Goal: Task Accomplishment & Management: Use online tool/utility

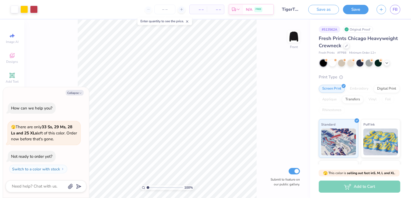
click at [355, 10] on button "Save" at bounding box center [356, 9] width 26 height 9
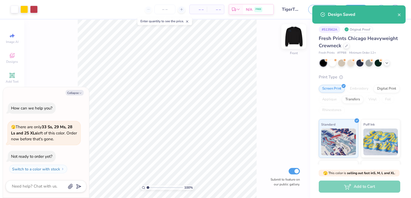
click at [296, 44] on div "Front" at bounding box center [293, 39] width 12 height 19
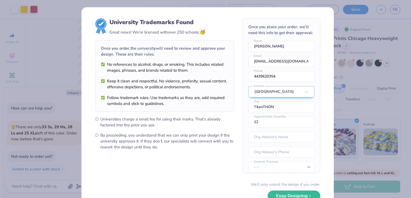
type textarea "x"
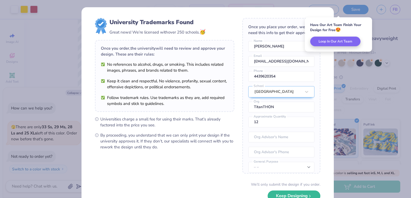
click at [47, 68] on div "University Trademarks Found Great news! We’re licensed with over 250 schools. 🥳…" at bounding box center [205, 99] width 411 height 198
click at [61, 75] on div "University Trademarks Found Great news! We’re licensed with over 250 schools. 🥳…" at bounding box center [205, 99] width 411 height 198
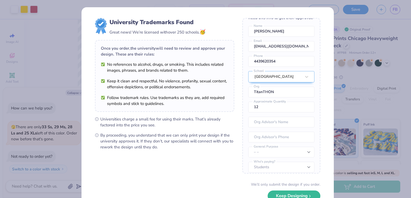
scroll to position [15, 0]
click at [382, 69] on div "University Trademarks Found Great news! We’re licensed with over 250 schools. 🥳…" at bounding box center [205, 99] width 411 height 198
click at [365, 95] on div "University Trademarks Found Great news! We’re licensed with over 250 schools. 🥳…" at bounding box center [205, 99] width 411 height 198
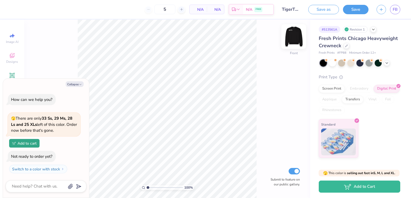
click at [297, 38] on img at bounding box center [293, 36] width 21 height 21
click at [295, 38] on img at bounding box center [293, 36] width 21 height 21
click at [294, 40] on img at bounding box center [293, 36] width 21 height 21
type textarea "x"
